Goal: Task Accomplishment & Management: Manage account settings

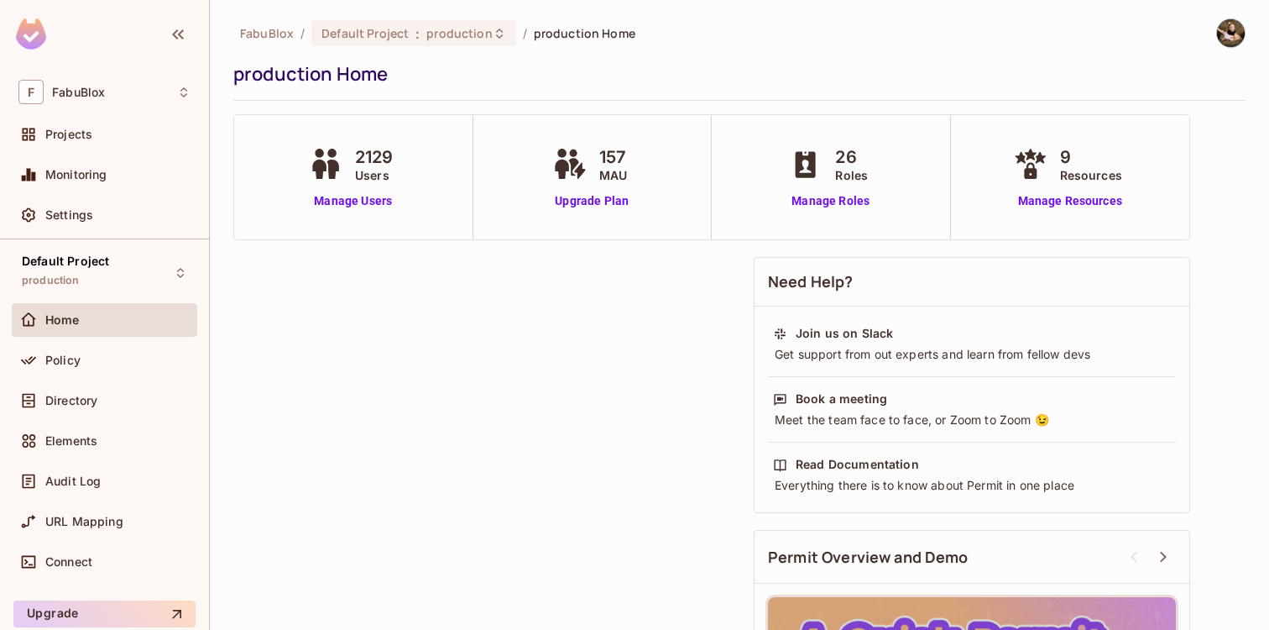
click at [338, 191] on div "2129 Users Manage Users" at bounding box center [353, 176] width 97 height 65
click at [338, 198] on link "Manage Users" at bounding box center [353, 201] width 97 height 18
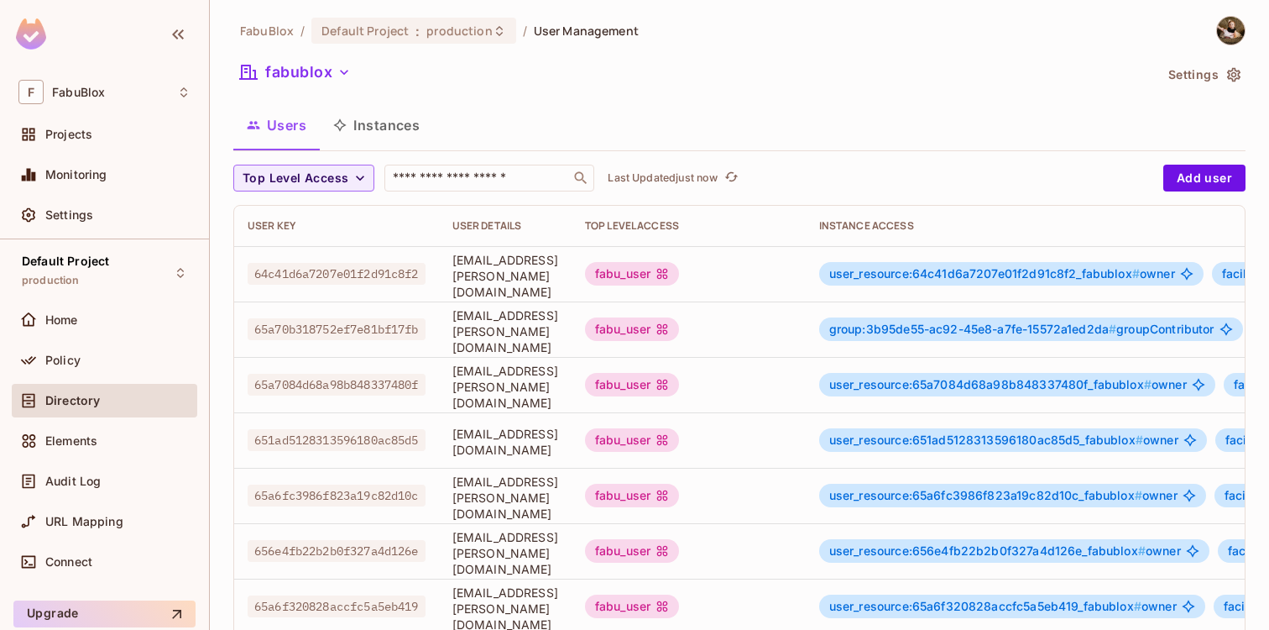
scroll to position [3, 0]
click at [336, 87] on div "fabublox" at bounding box center [693, 74] width 920 height 32
click at [326, 71] on button "fabublox" at bounding box center [295, 71] width 124 height 27
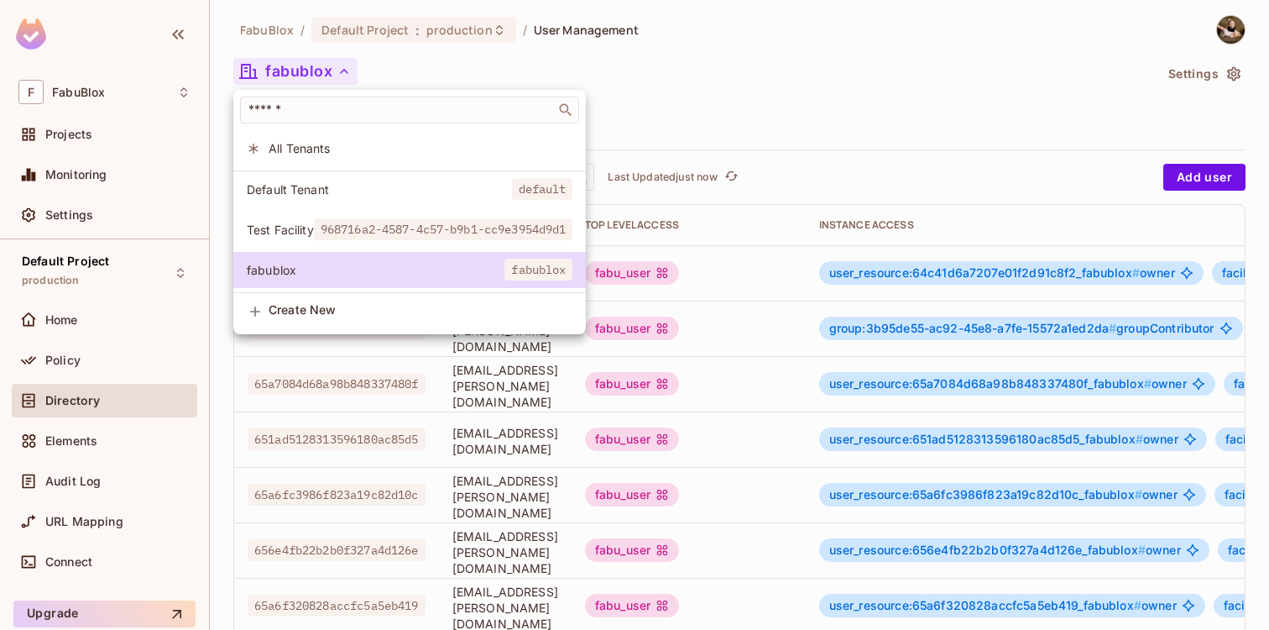
click at [736, 65] on div at bounding box center [634, 315] width 1269 height 630
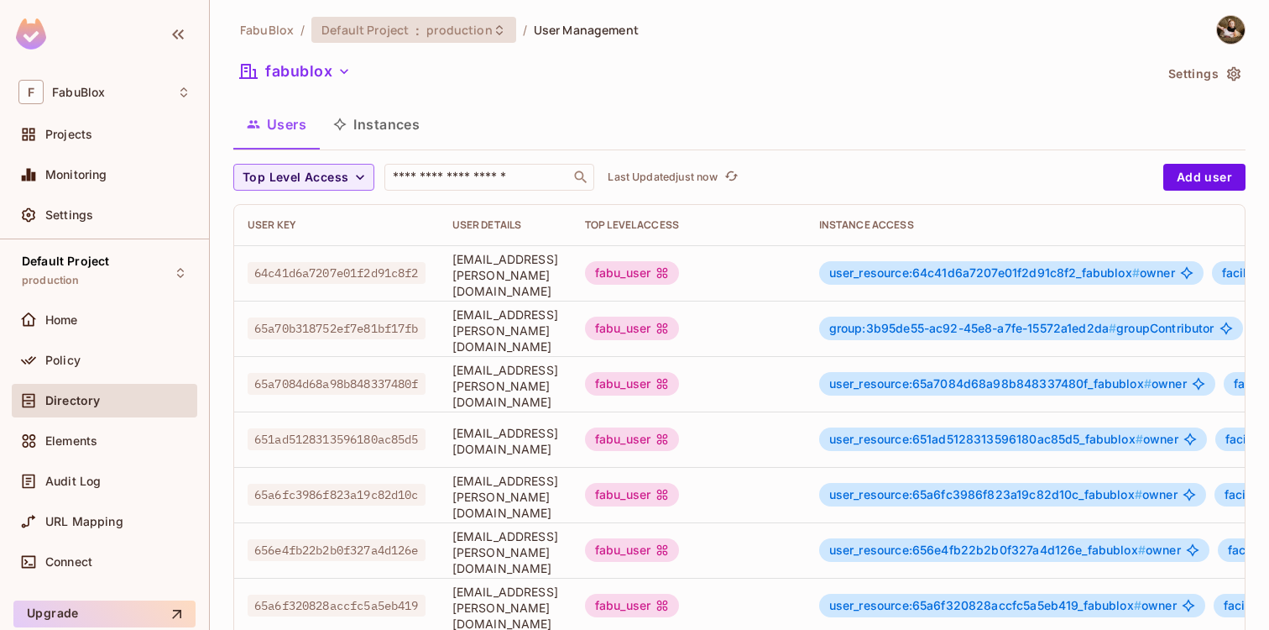
click at [447, 40] on div "Default Project : production" at bounding box center [413, 30] width 204 height 26
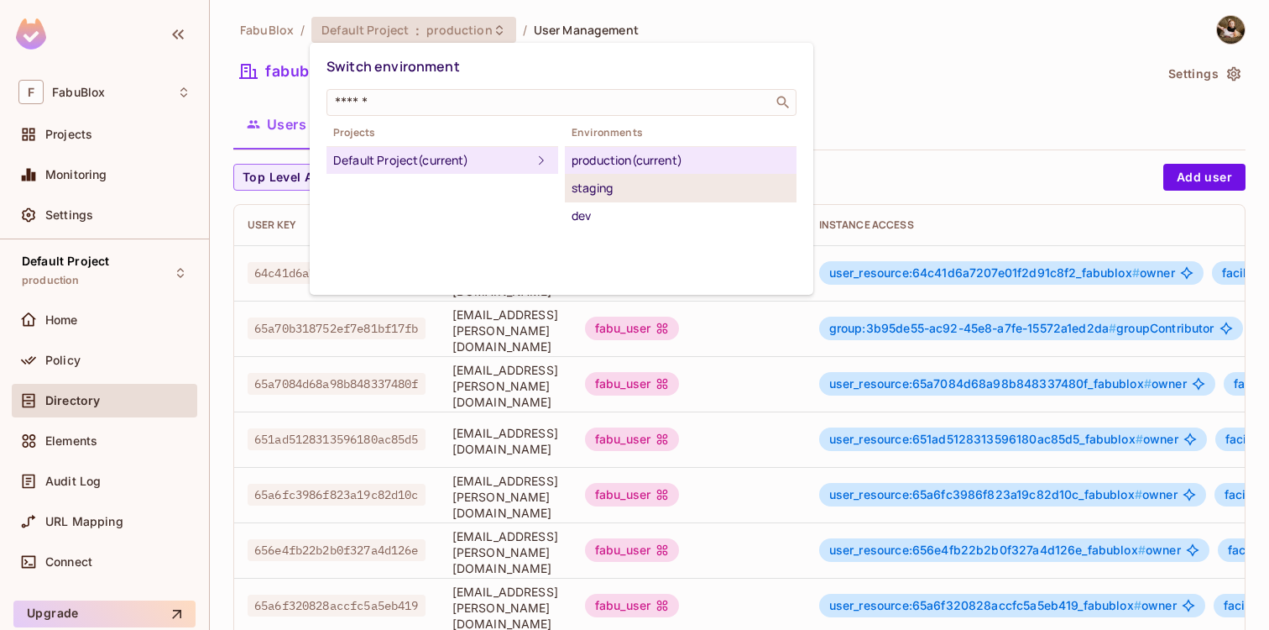
click at [609, 197] on div "staging" at bounding box center [681, 188] width 218 height 20
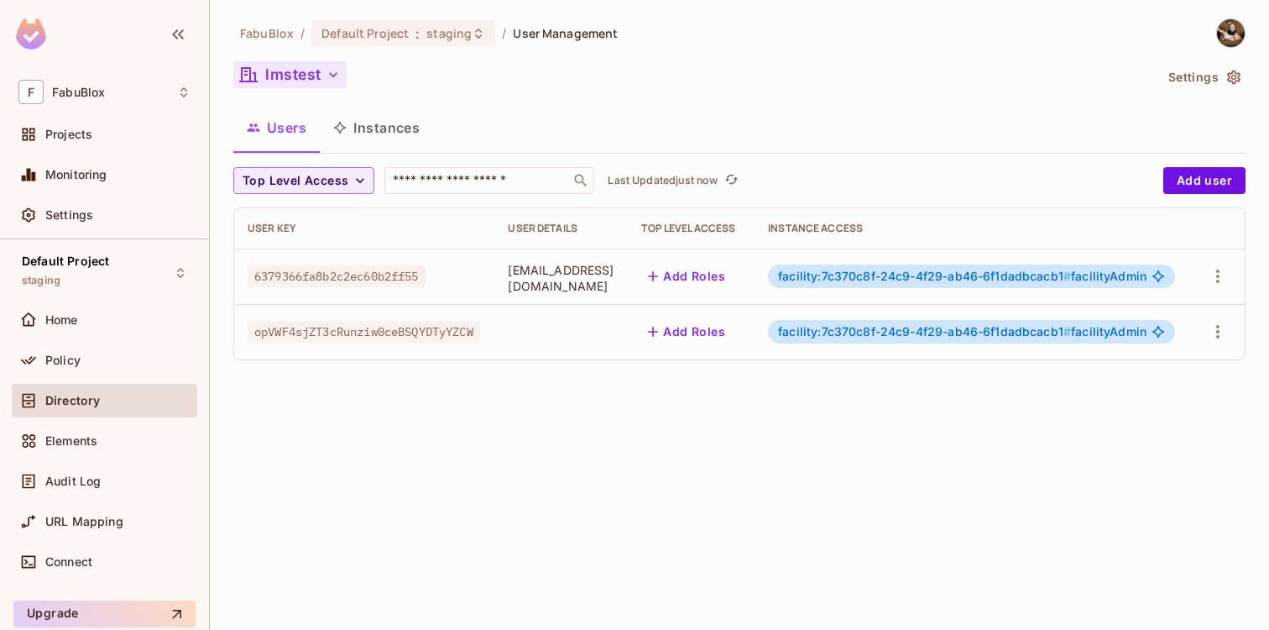
click at [323, 86] on button "lmstest" at bounding box center [289, 74] width 113 height 27
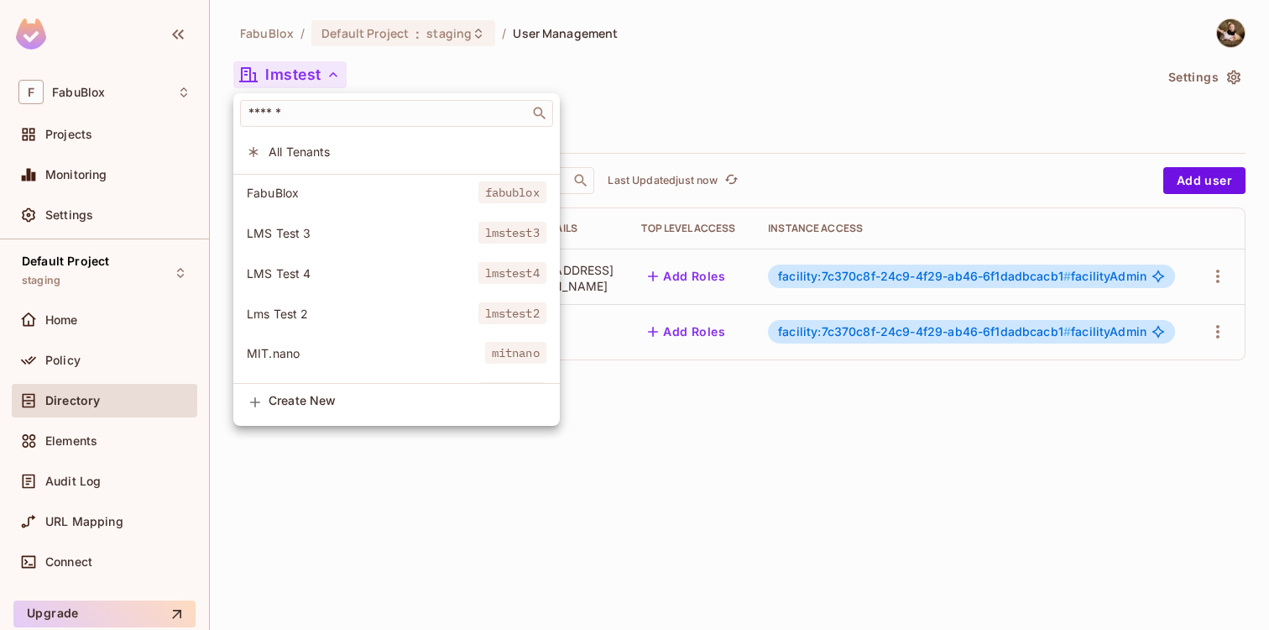
scroll to position [86, 0]
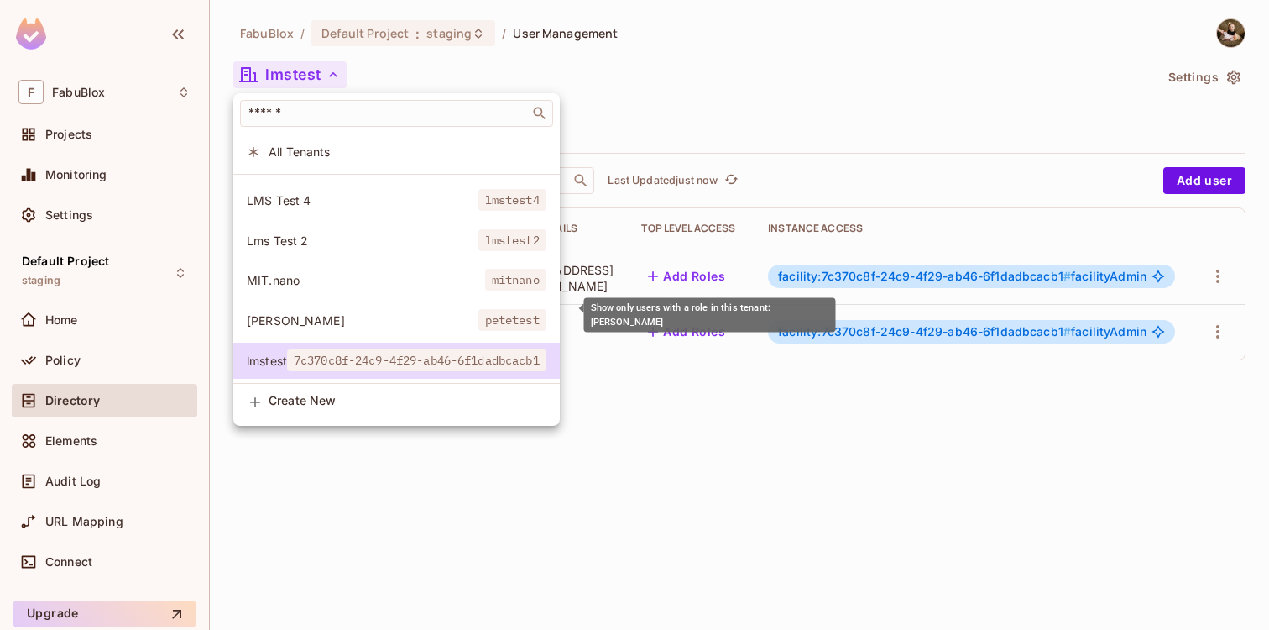
click at [330, 302] on li "Pete Test petetest" at bounding box center [396, 320] width 327 height 36
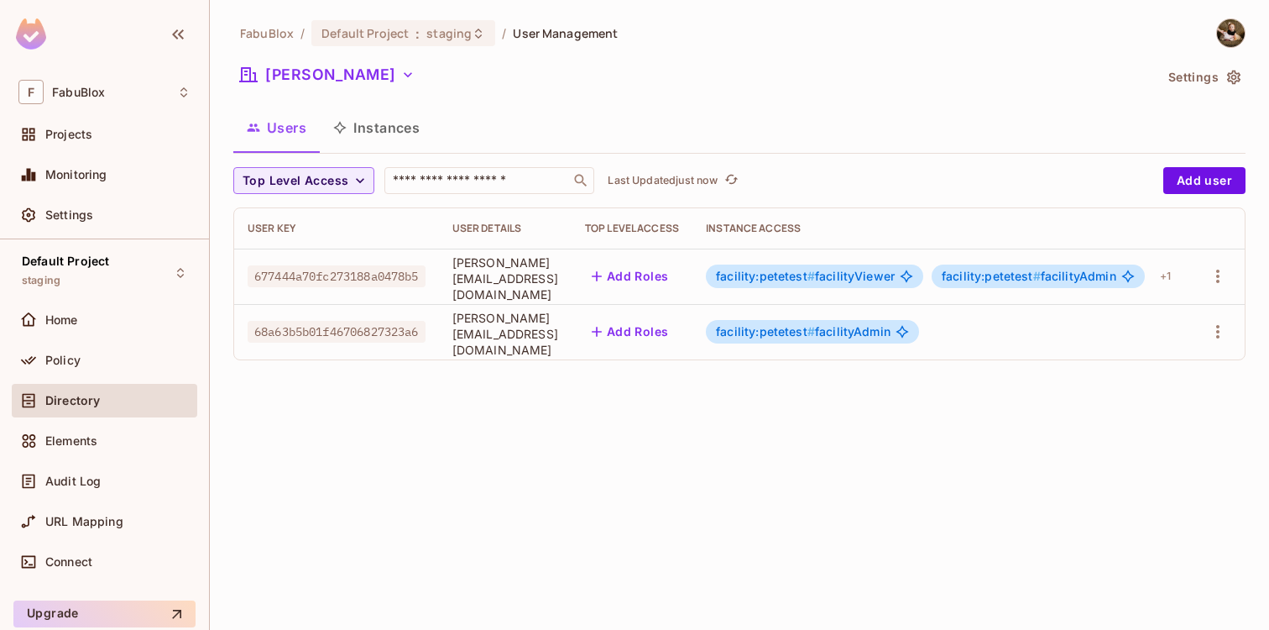
click at [366, 117] on button "Instances" at bounding box center [376, 128] width 113 height 42
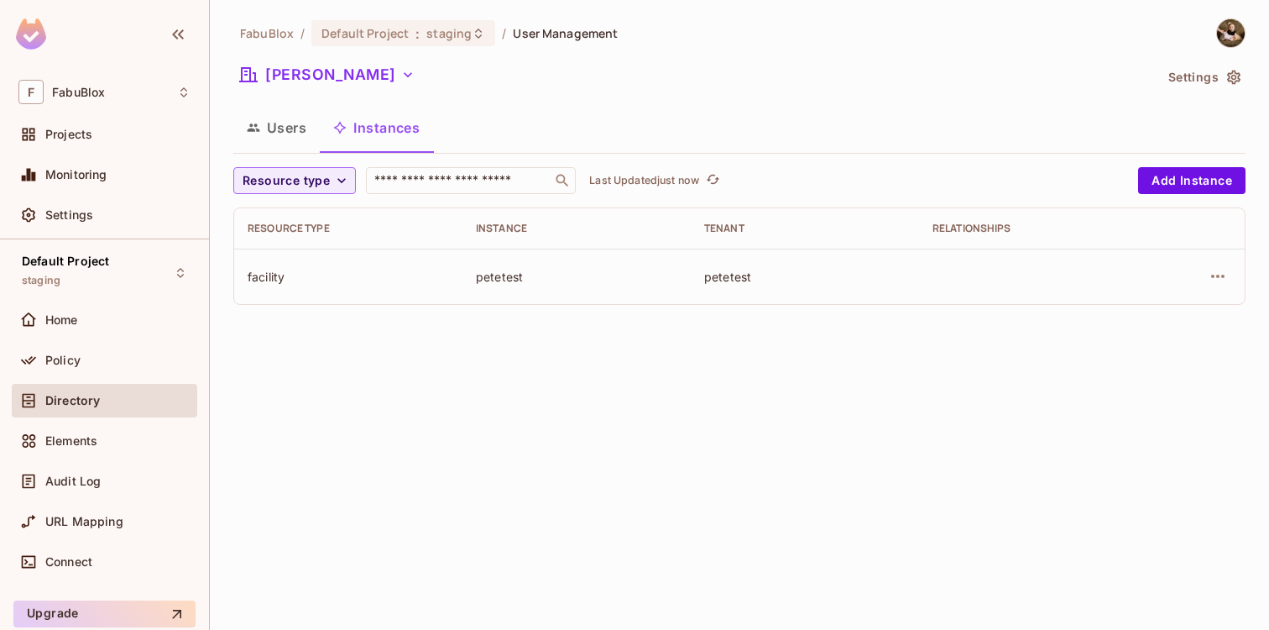
click at [272, 124] on button "Users" at bounding box center [276, 128] width 86 height 42
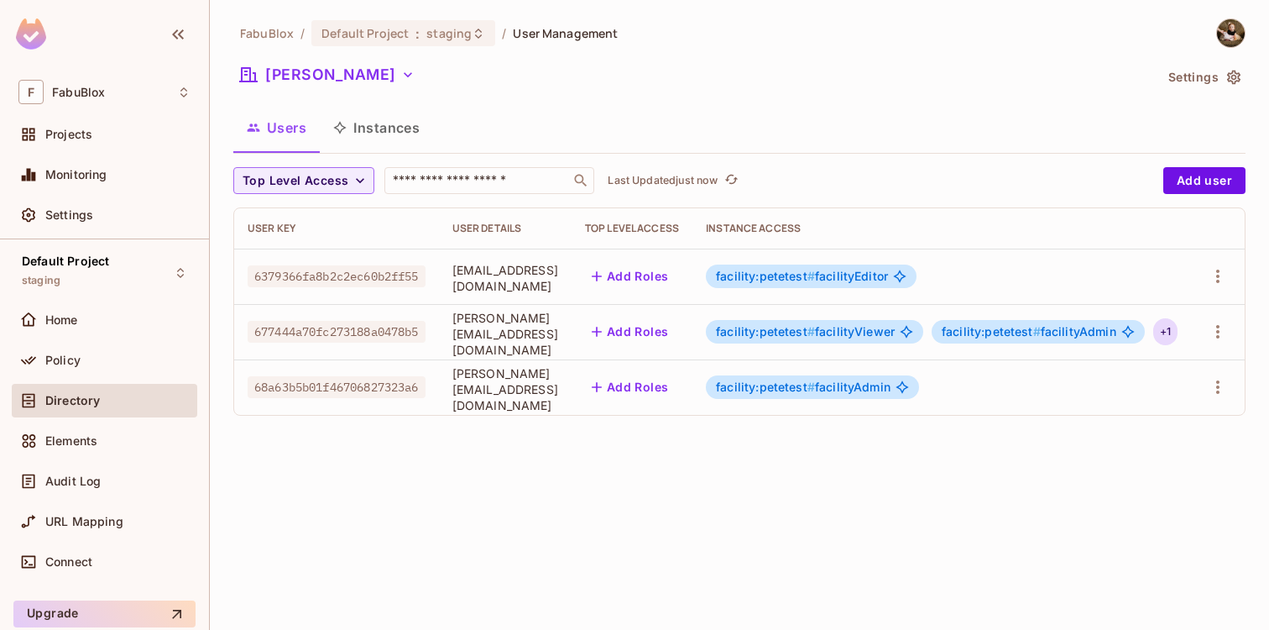
click at [1178, 332] on div "+ 1" at bounding box center [1166, 331] width 24 height 27
click at [998, 460] on div at bounding box center [634, 315] width 1269 height 630
